Goal: Task Accomplishment & Management: Manage account settings

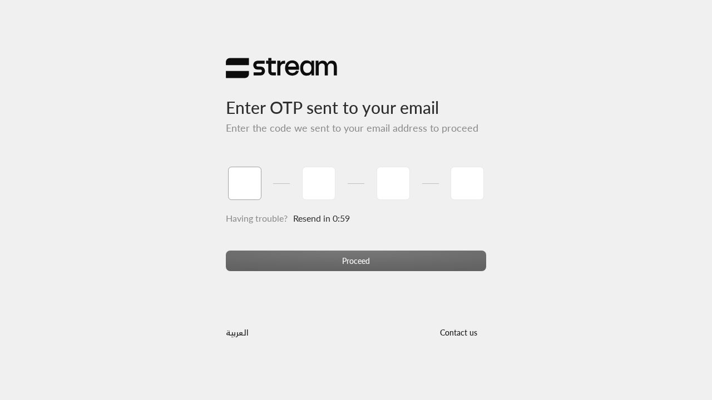
type input "1"
type input "2"
type input "3"
type input "4"
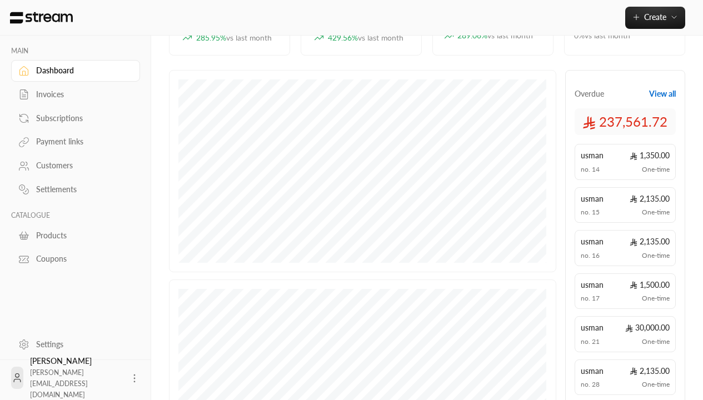
scroll to position [123, 0]
